Goal: Find specific page/section: Find specific page/section

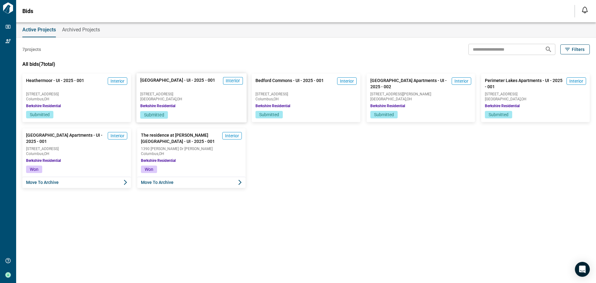
click at [158, 98] on span "[GEOGRAPHIC_DATA] , [GEOGRAPHIC_DATA]" at bounding box center [191, 99] width 102 height 4
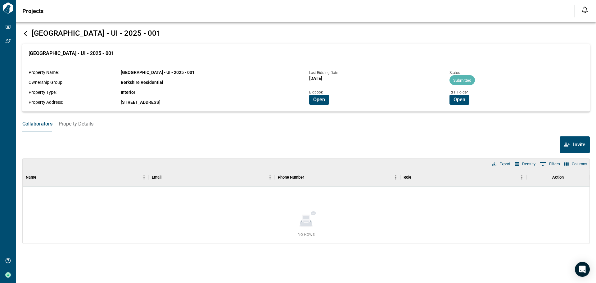
click at [464, 94] on div "RFP Folder" at bounding box center [484, 92] width 68 height 6
click at [455, 99] on span "Open" at bounding box center [460, 100] width 12 height 6
